Goal: Find specific page/section

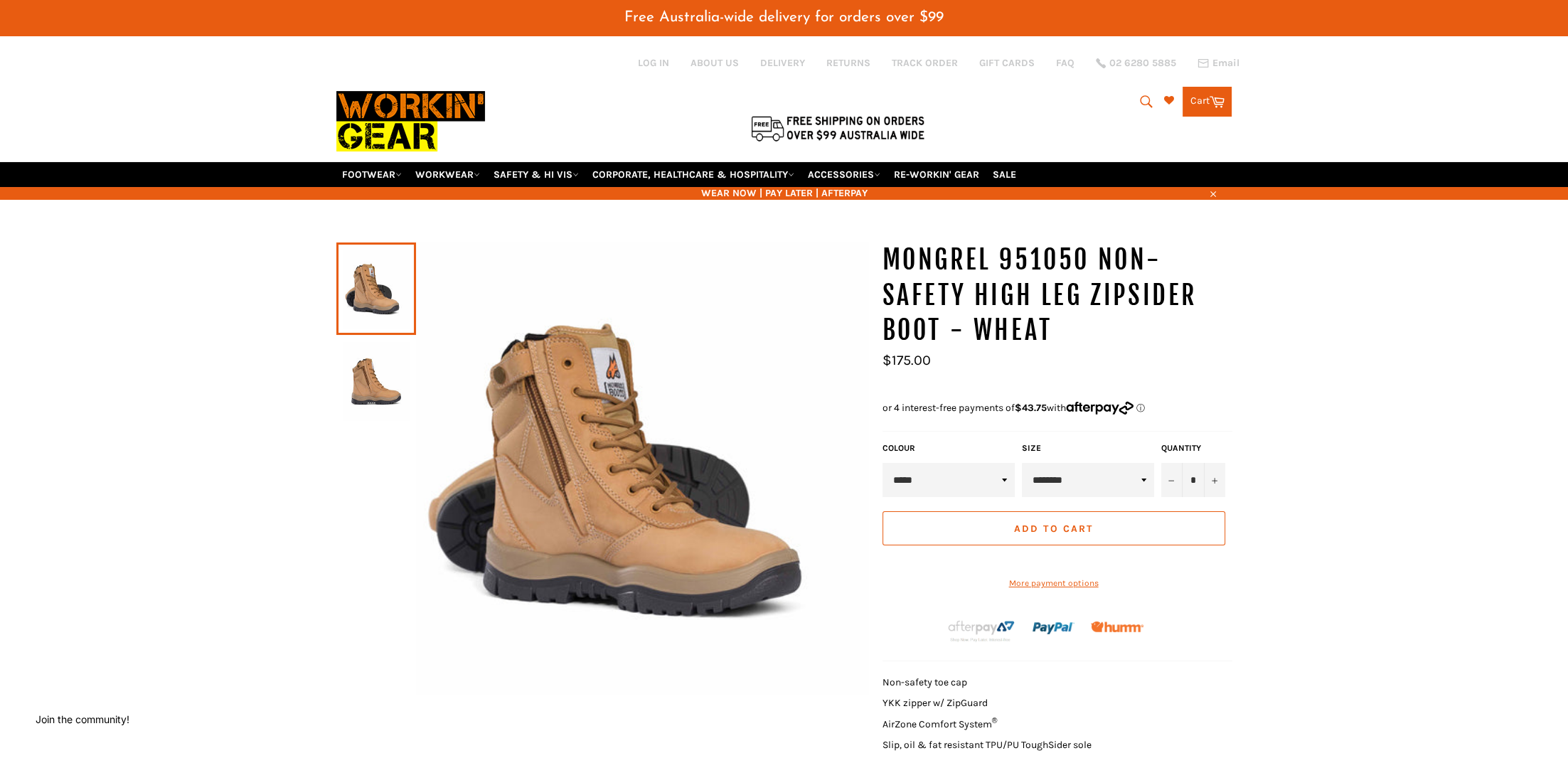
drag, startPoint x: 1139, startPoint y: 86, endPoint x: 1142, endPoint y: 94, distance: 8.5
click at [1140, 89] on button "Search" at bounding box center [1145, 101] width 32 height 29
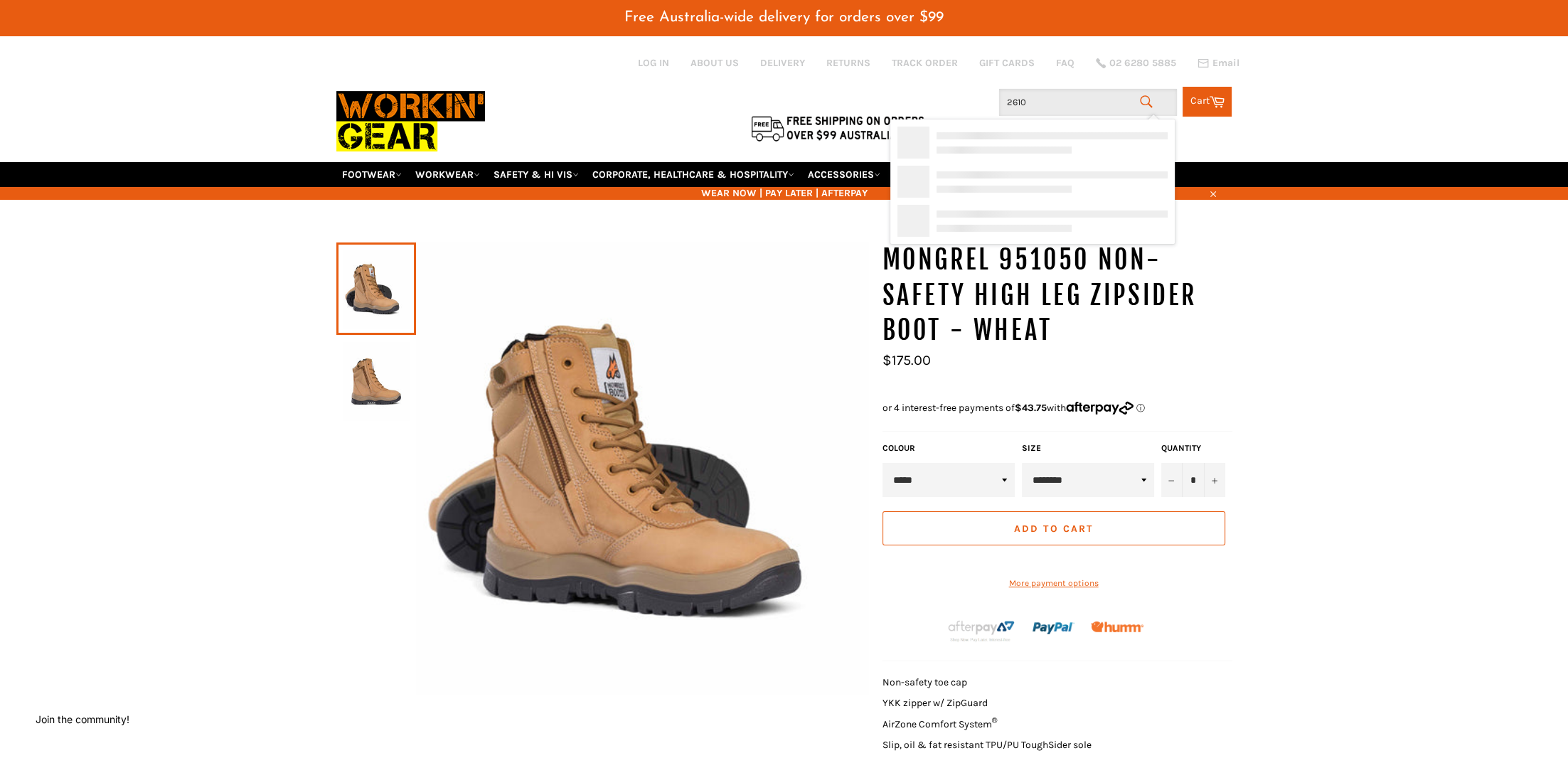
type input "26101"
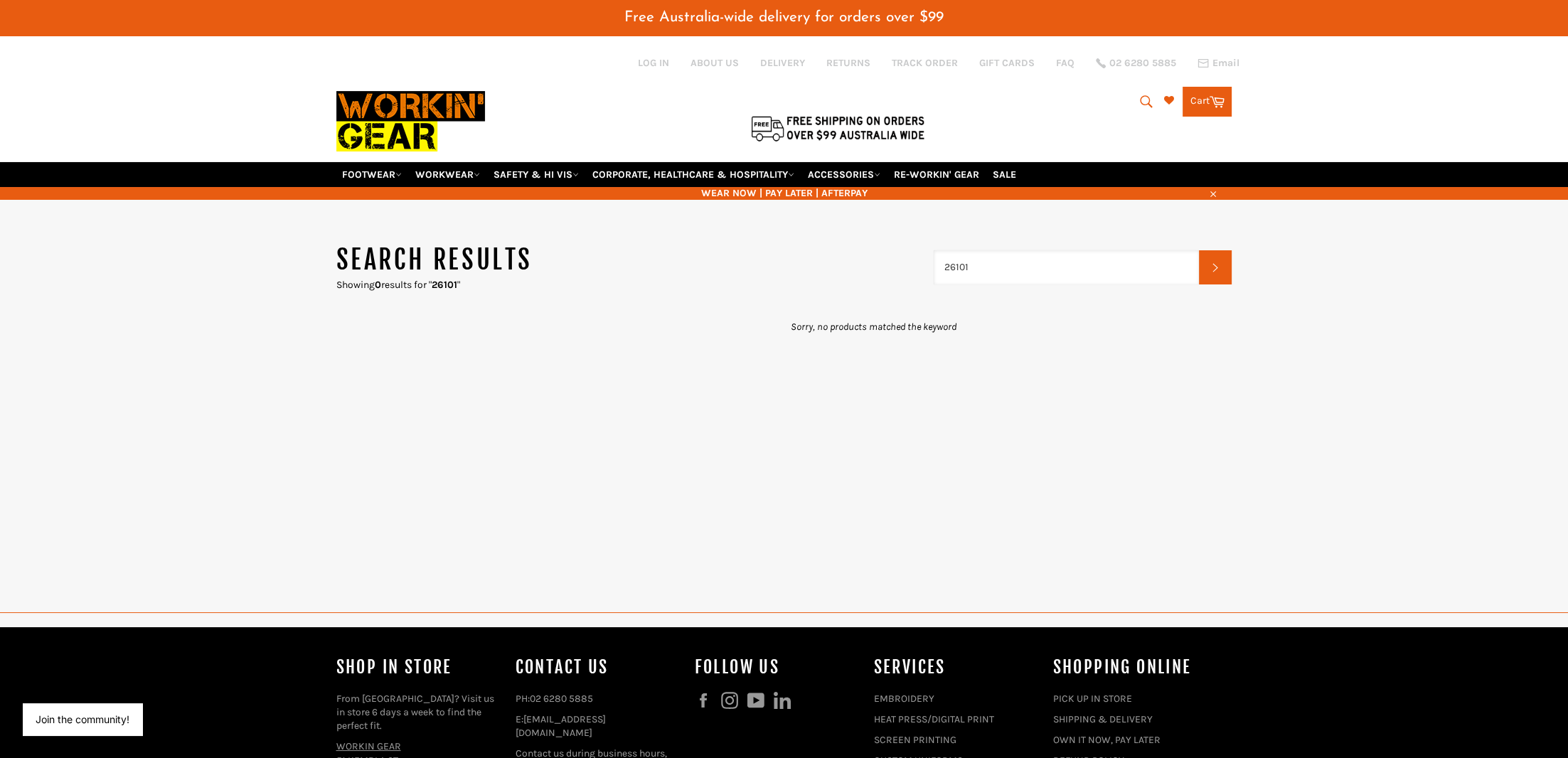
click at [1000, 257] on input "26101" at bounding box center [1067, 268] width 266 height 34
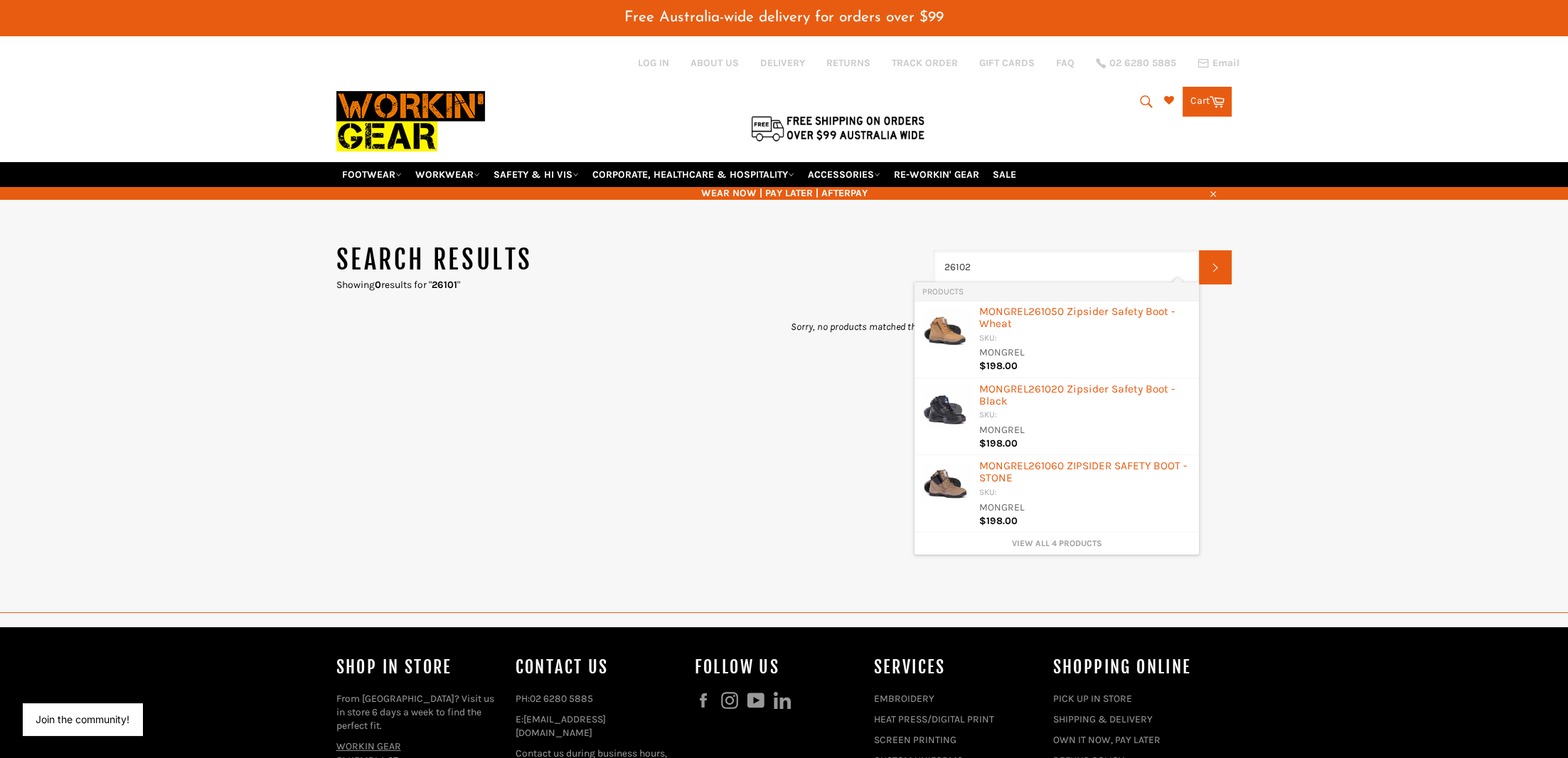
type input "261020"
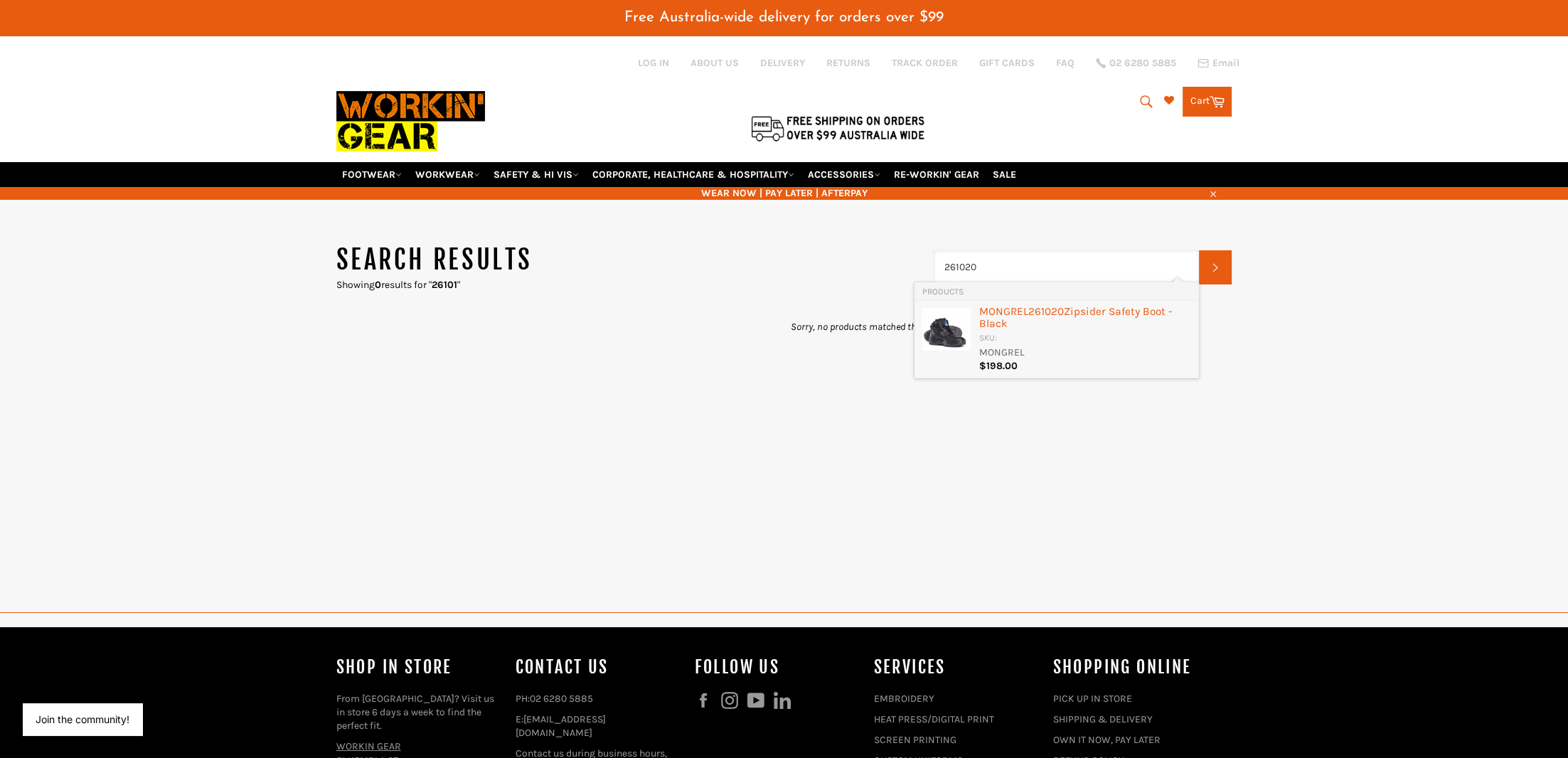
drag, startPoint x: 992, startPoint y: 316, endPoint x: 998, endPoint y: 315, distance: 6.1
click at [990, 316] on div "MONGREL 261020 Zipsider Safety Boot - Black" at bounding box center [1085, 319] width 214 height 27
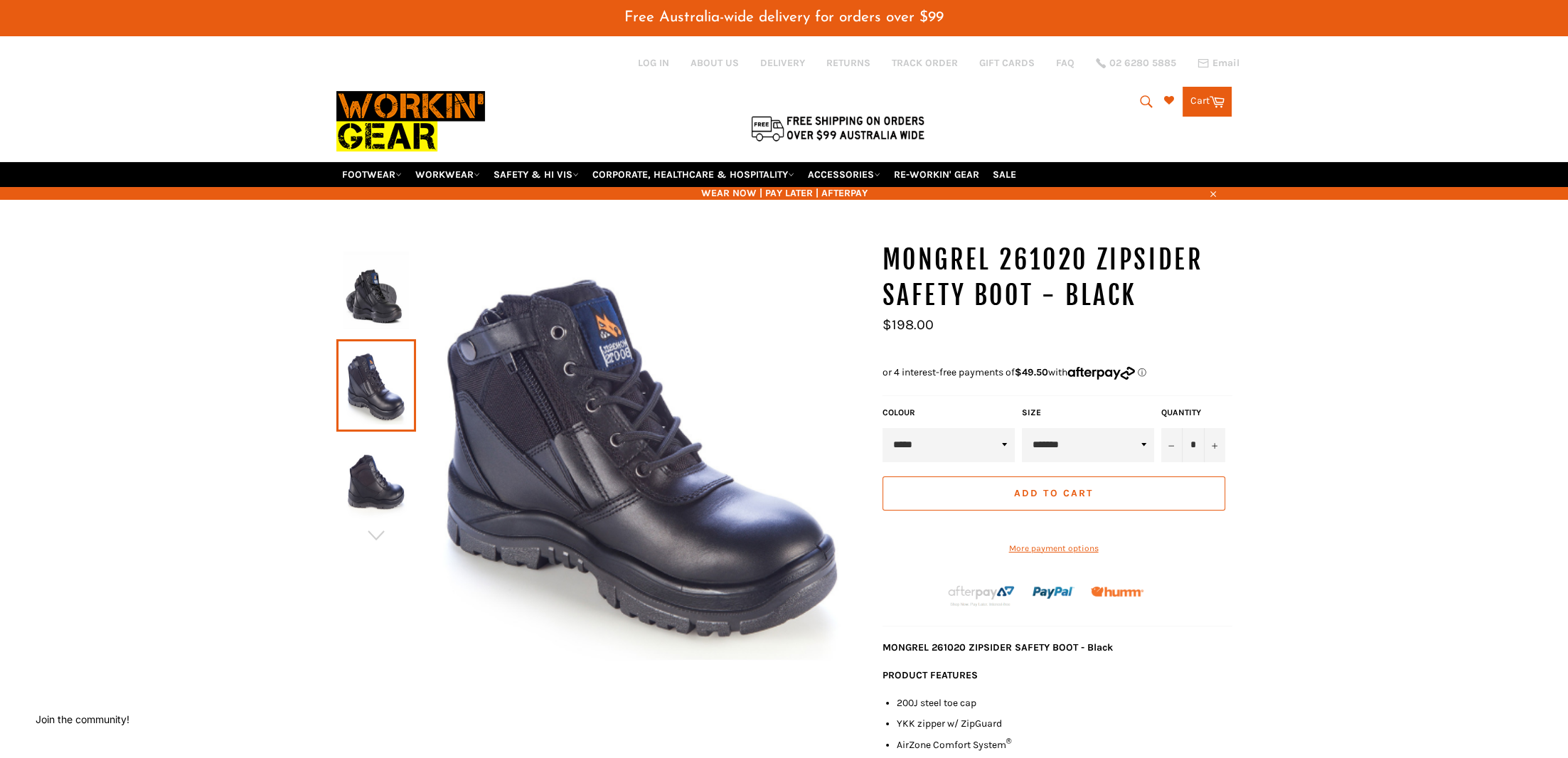
click at [384, 274] on img at bounding box center [376, 290] width 66 height 78
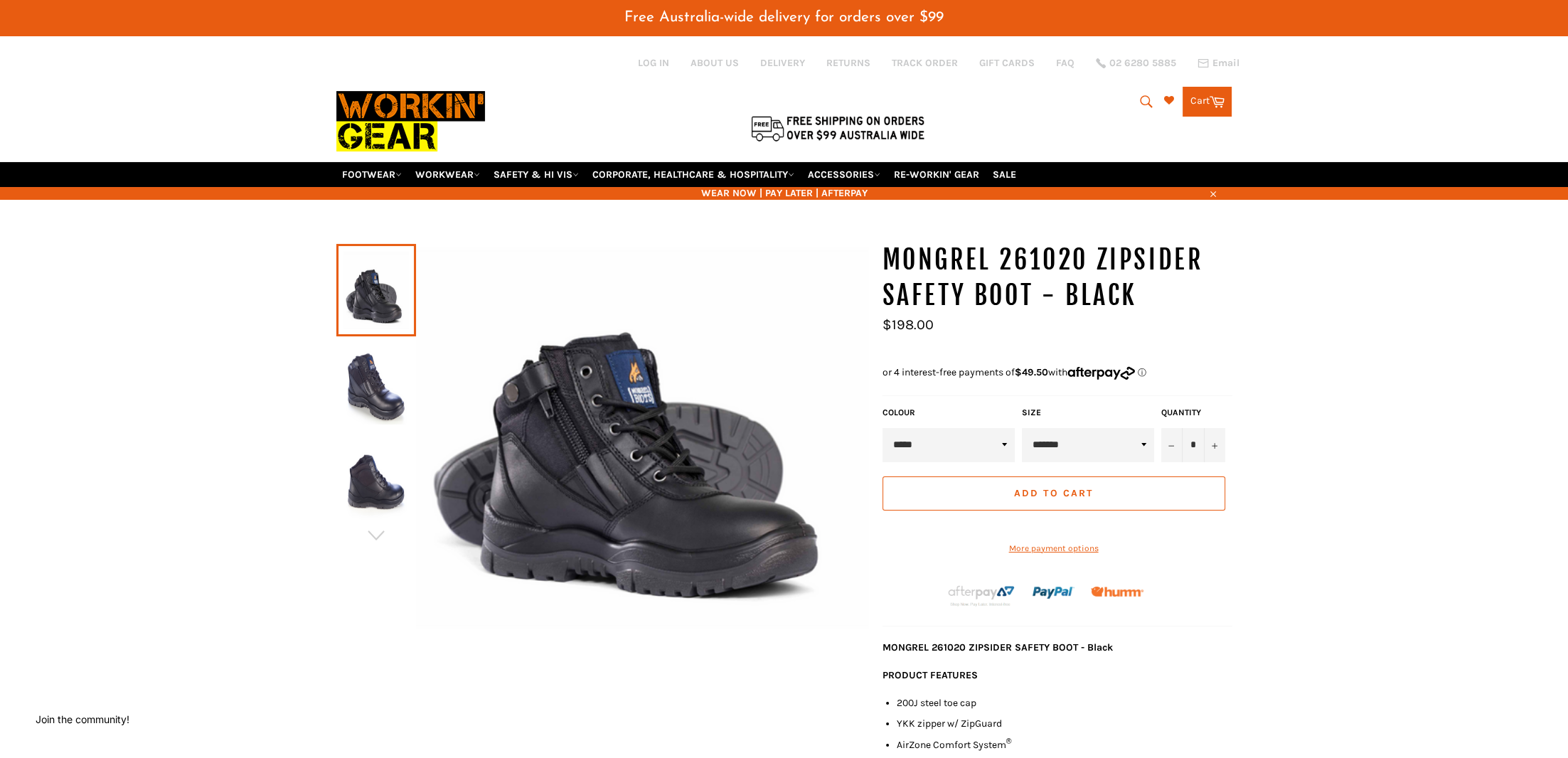
drag, startPoint x: 585, startPoint y: 487, endPoint x: 584, endPoint y: 497, distance: 10.0
click at [1144, 98] on icon "submit" at bounding box center [1146, 102] width 15 height 15
paste input "461020"
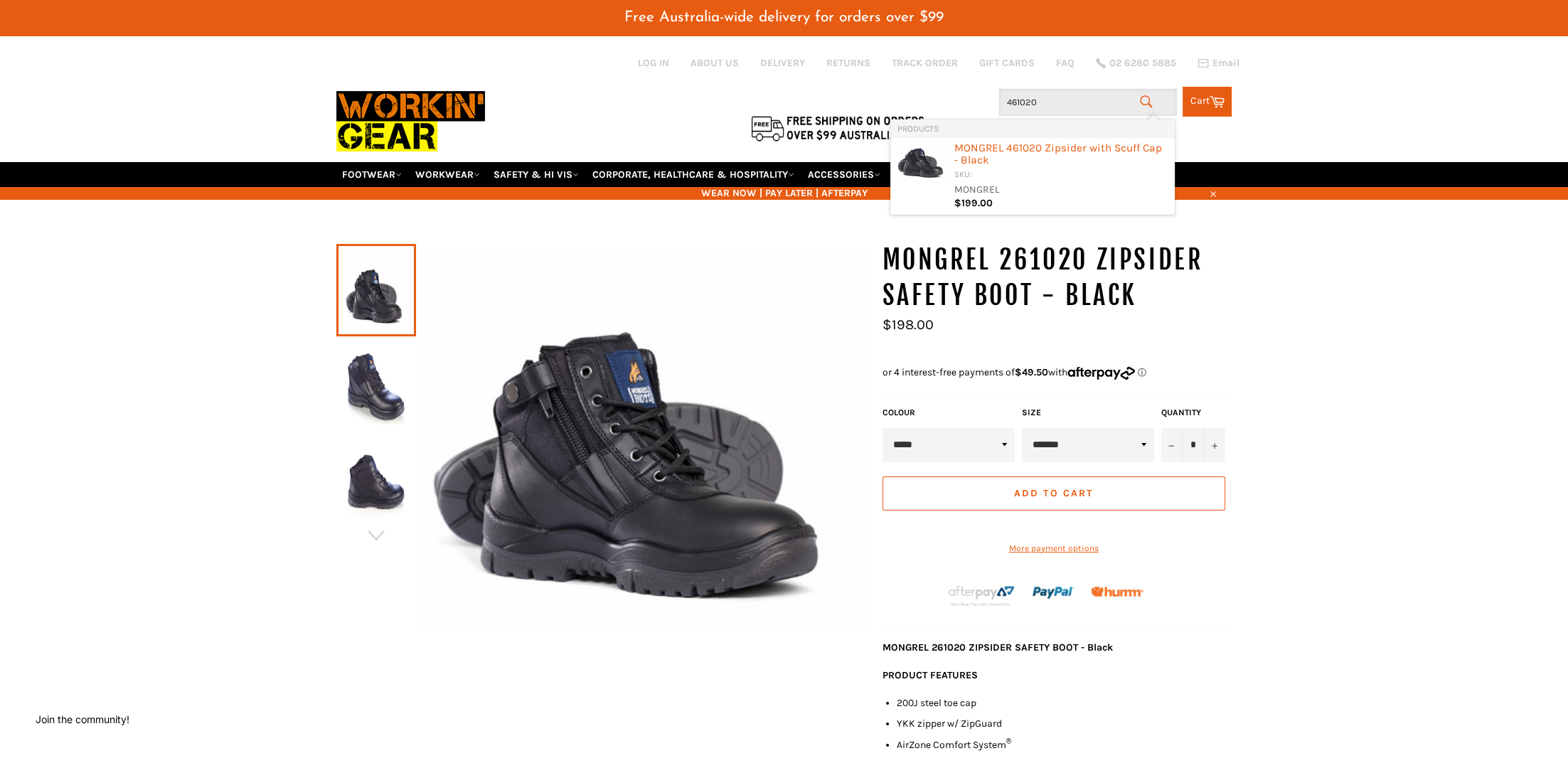
drag, startPoint x: 1020, startPoint y: 97, endPoint x: 846, endPoint y: 98, distance: 174.0
click at [999, 97] on input "461020" at bounding box center [1087, 103] width 178 height 27
type input "461020"
click at [1000, 144] on div "MONGREL 461020 Zipsider with Scuff Cap - Black" at bounding box center [1061, 156] width 214 height 27
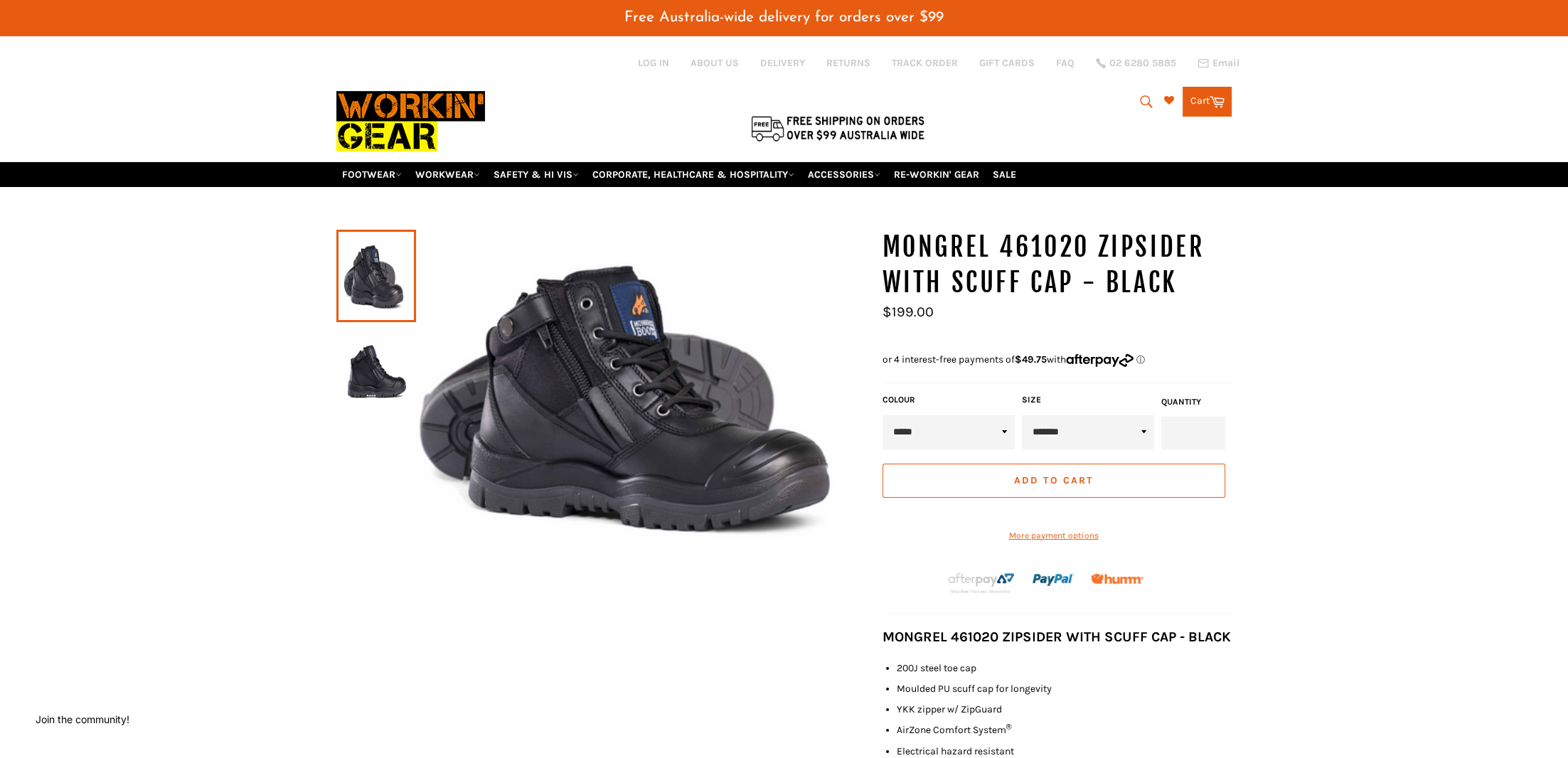
click at [1144, 95] on icon "submit" at bounding box center [1146, 102] width 15 height 15
click at [1141, 97] on icon "submit" at bounding box center [1146, 102] width 15 height 15
click at [1142, 94] on icon "submit" at bounding box center [1146, 102] width 15 height 15
